Goal: Task Accomplishment & Management: Manage account settings

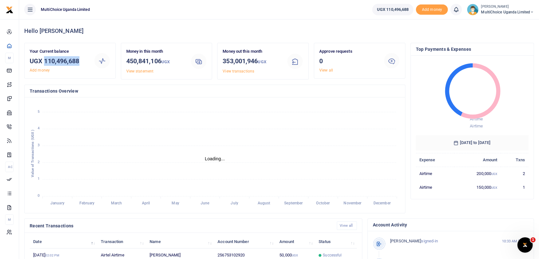
drag, startPoint x: 45, startPoint y: 58, endPoint x: 84, endPoint y: 59, distance: 38.3
click at [84, 59] on h3 "UGX 110,496,688" at bounding box center [59, 61] width 59 height 10
copy h3 "110,496,688"
click at [502, 8] on small "[PERSON_NAME]" at bounding box center [507, 6] width 53 height 5
click at [508, 25] on link "Switch accounts" at bounding box center [505, 23] width 56 height 9
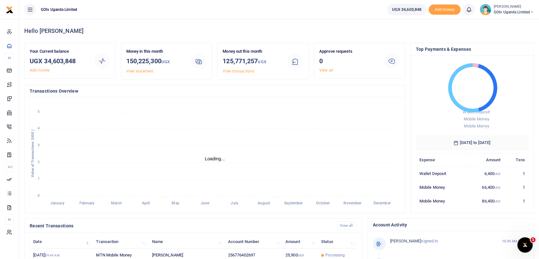
scroll to position [5, 5]
drag, startPoint x: 44, startPoint y: 57, endPoint x: 89, endPoint y: 60, distance: 45.1
click at [89, 60] on div "Your Current balance UGX 34,603,848 Add money" at bounding box center [59, 60] width 64 height 25
copy h3 "34,603,848"
